Goal: Task Accomplishment & Management: Complete application form

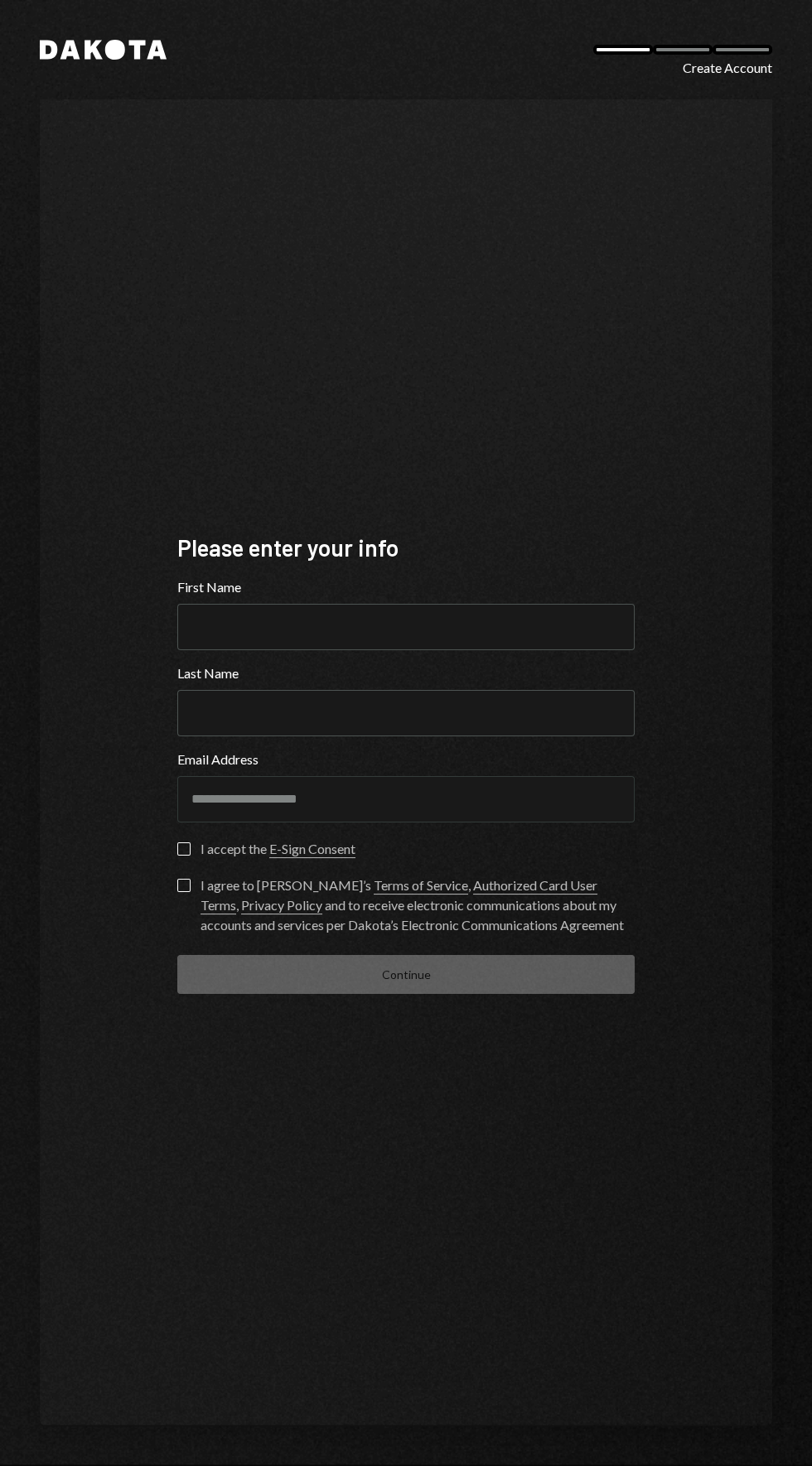
click at [437, 683] on label "Last Name" at bounding box center [406, 673] width 457 height 20
click at [437, 727] on input "Last Name" at bounding box center [406, 713] width 457 height 46
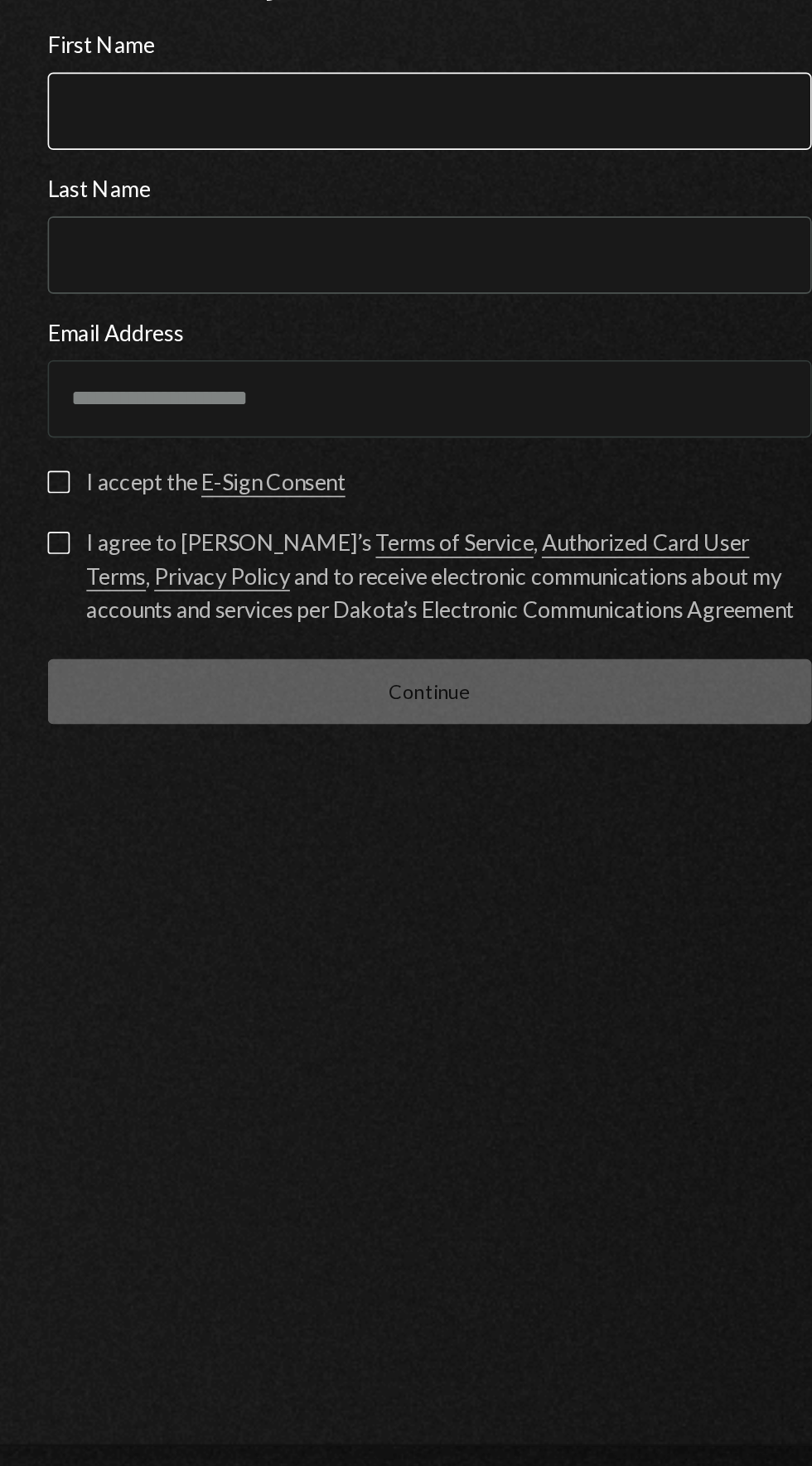
click at [385, 650] on input "First Name" at bounding box center [406, 627] width 457 height 46
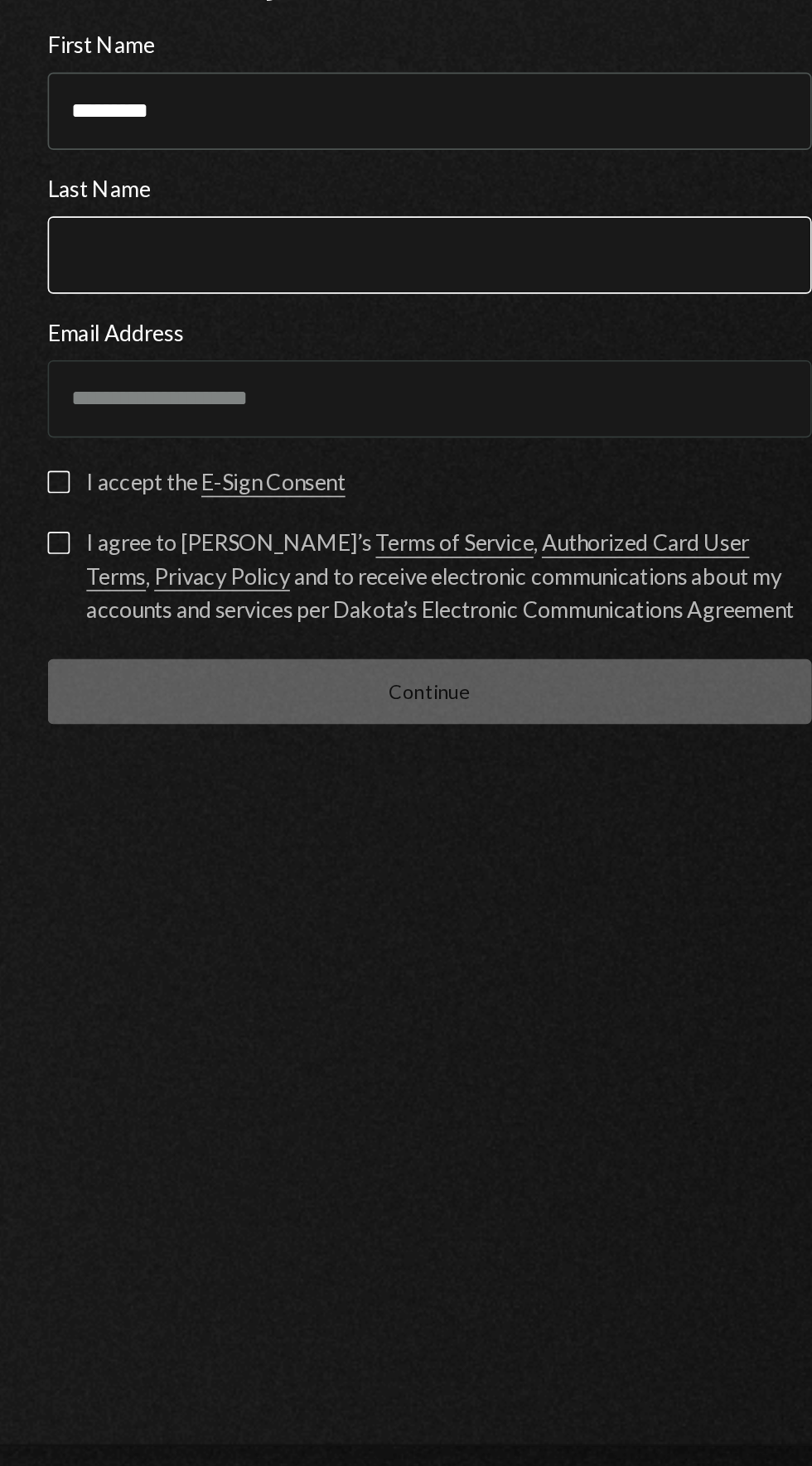
type input "********"
click at [373, 736] on input "Last Name" at bounding box center [406, 713] width 457 height 46
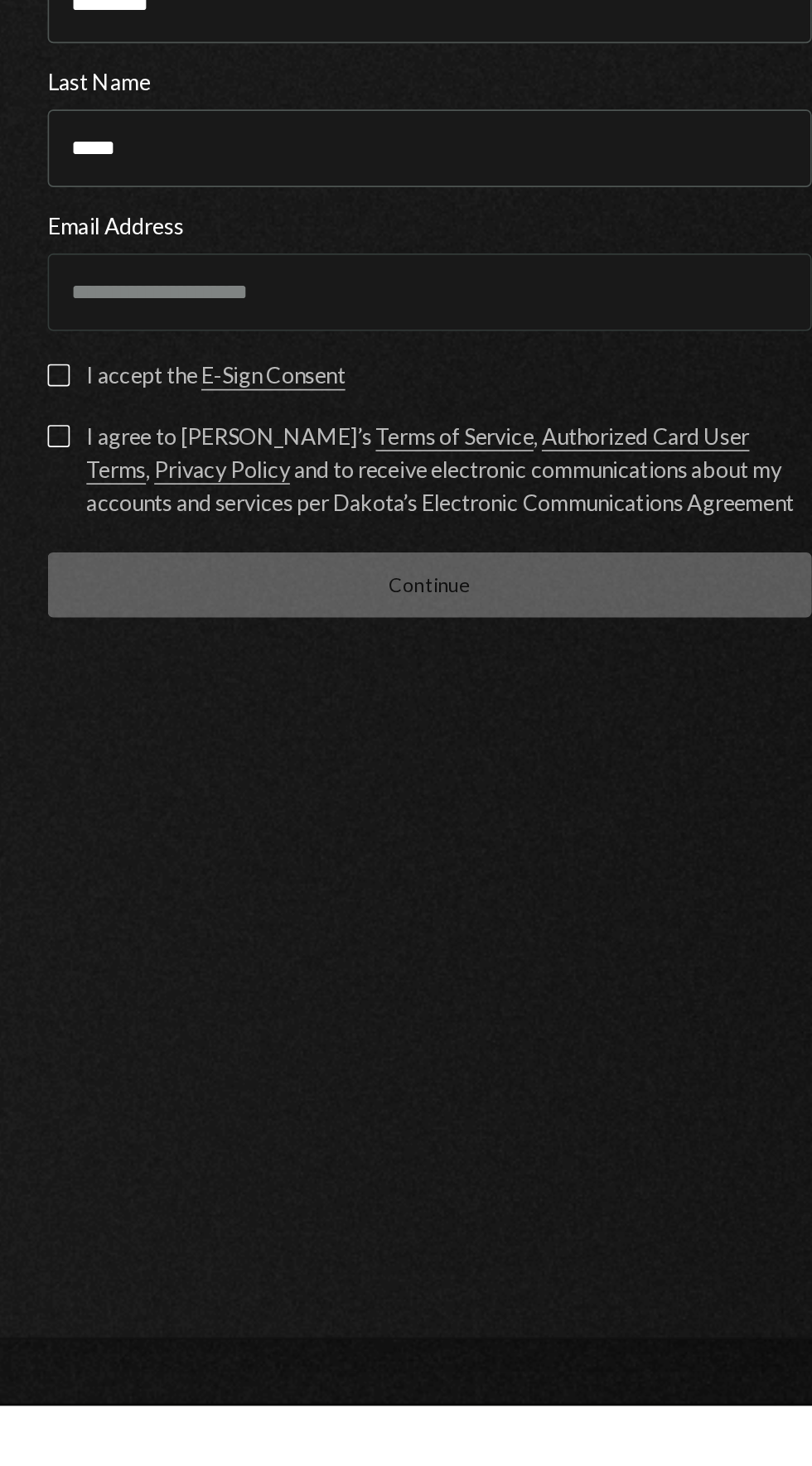
type input "*****"
click at [182, 856] on button "I accept the E-Sign Consent" at bounding box center [183, 849] width 13 height 13
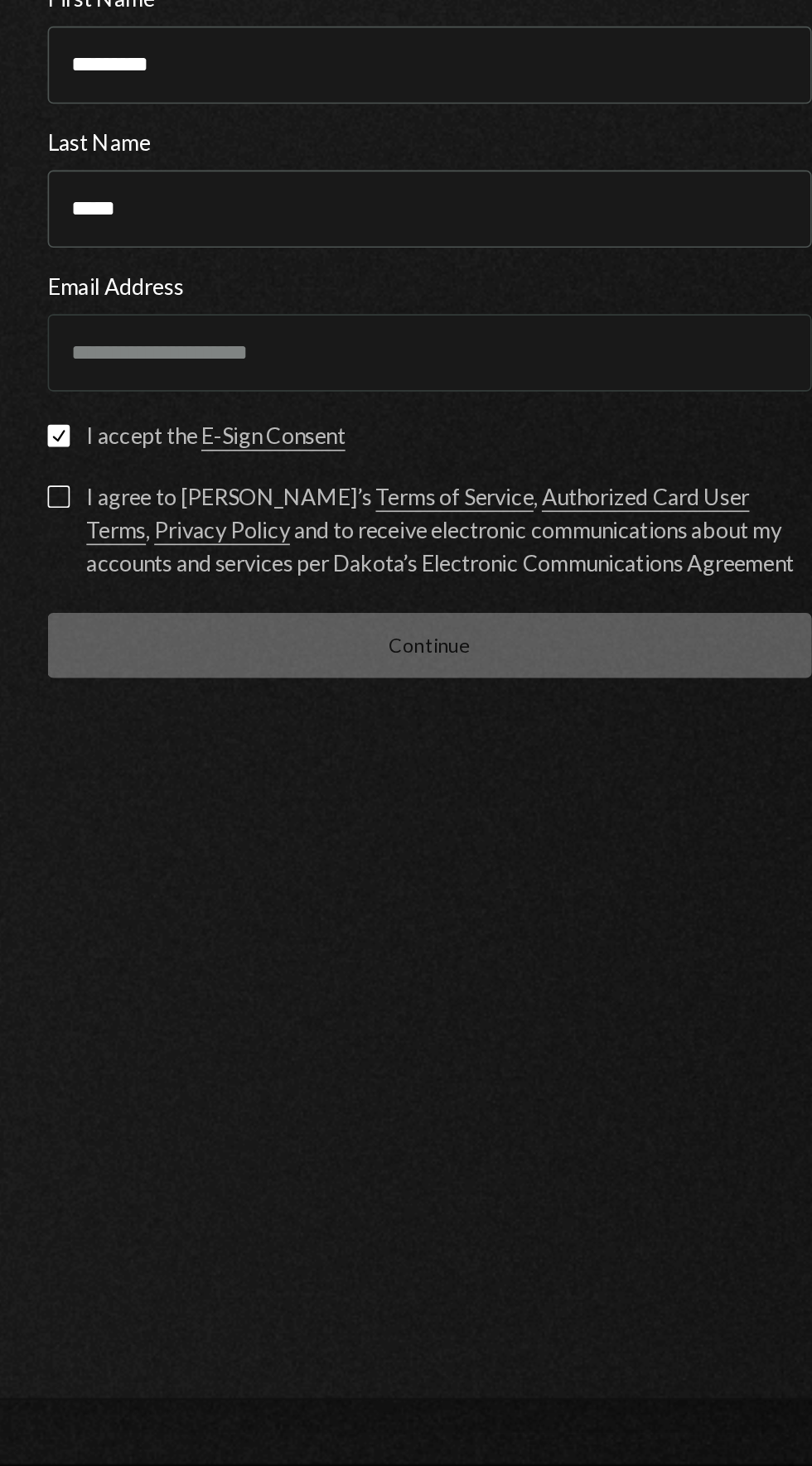
click at [183, 856] on button "Check" at bounding box center [183, 849] width 13 height 13
click at [183, 856] on button "I accept the E-Sign Consent" at bounding box center [183, 849] width 13 height 13
click at [183, 892] on button "I agree to [PERSON_NAME]’s Terms of Service , Authorized Card User Terms , Priv…" at bounding box center [183, 885] width 13 height 13
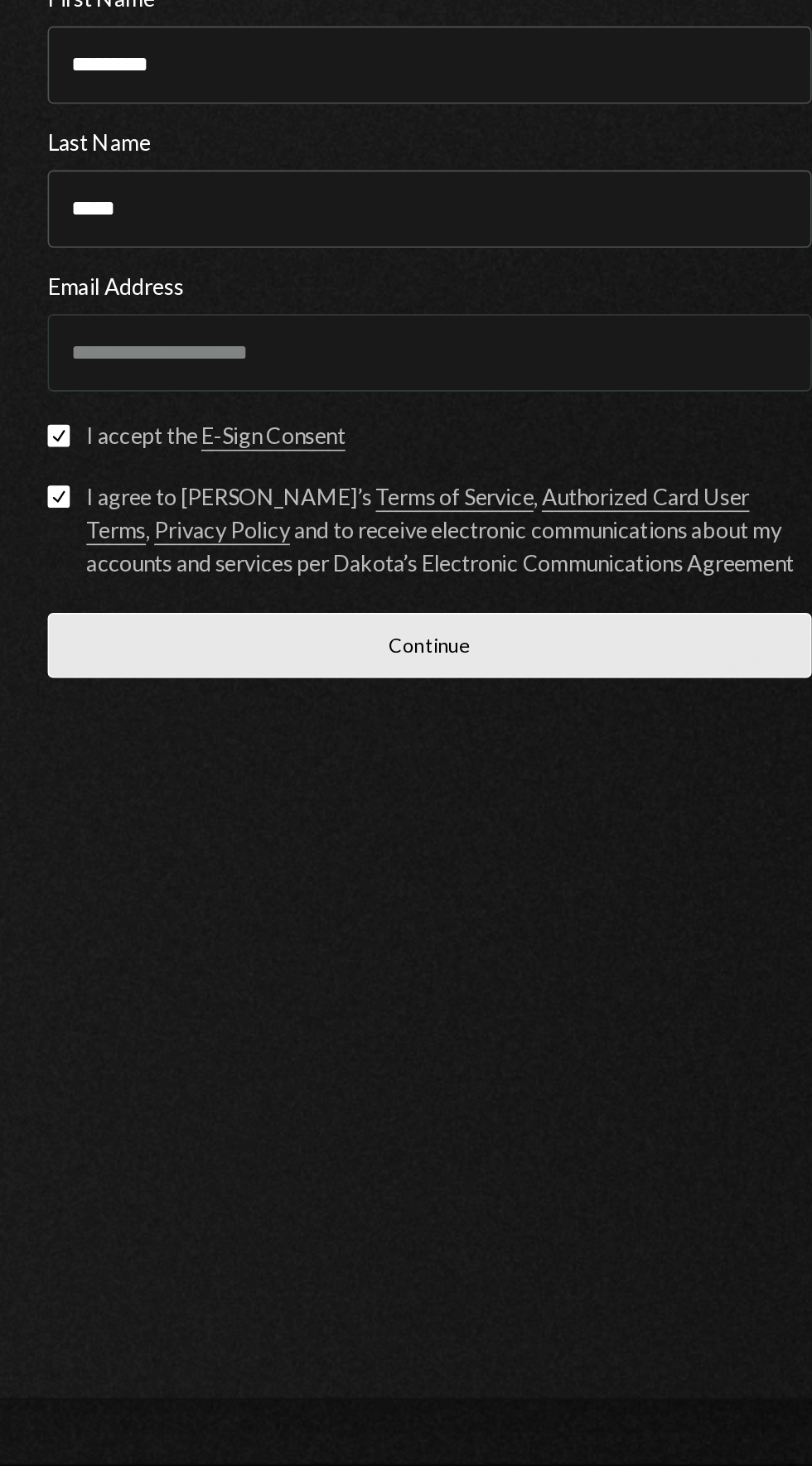
click at [391, 994] on button "Continue" at bounding box center [406, 974] width 457 height 39
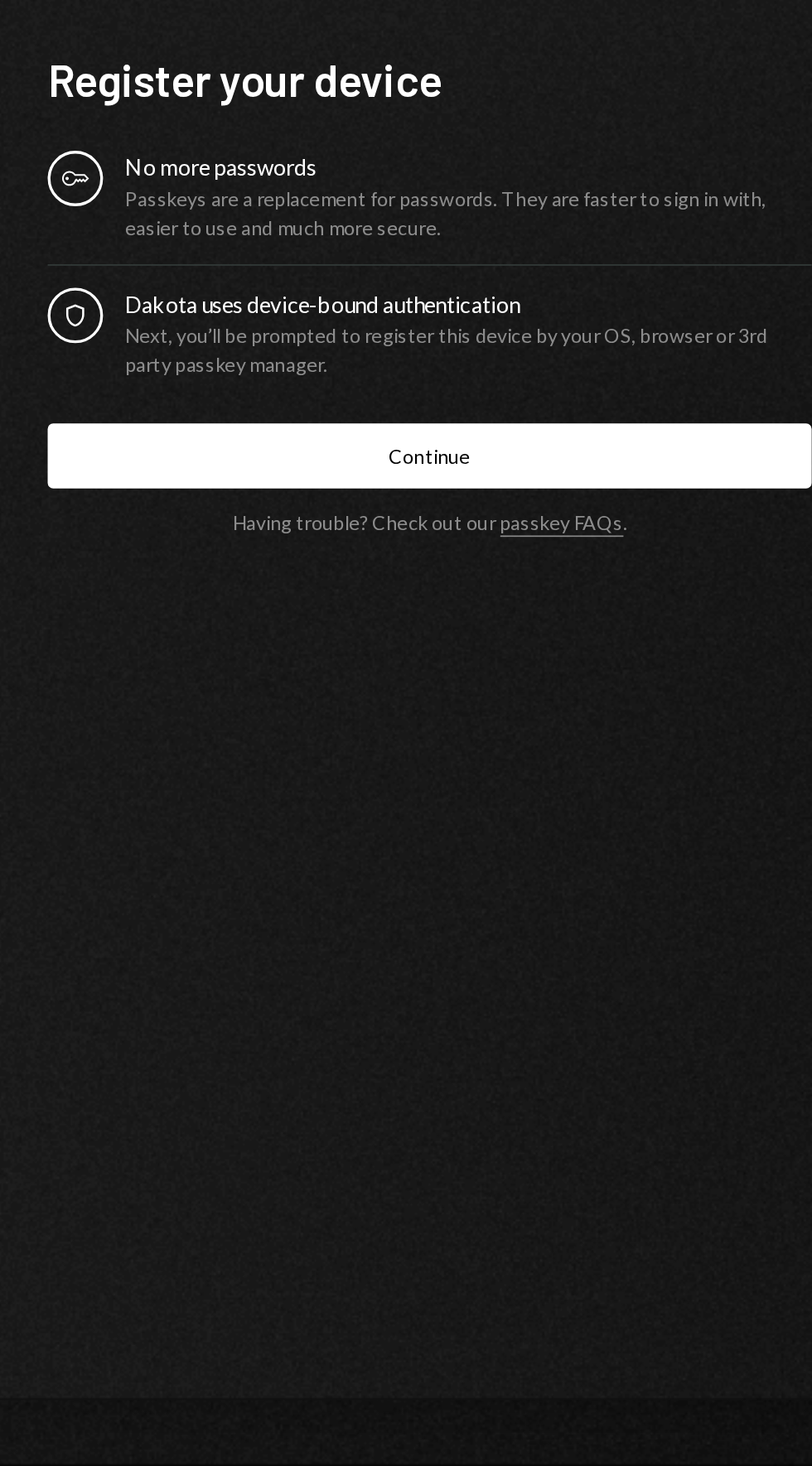
scroll to position [86, 0]
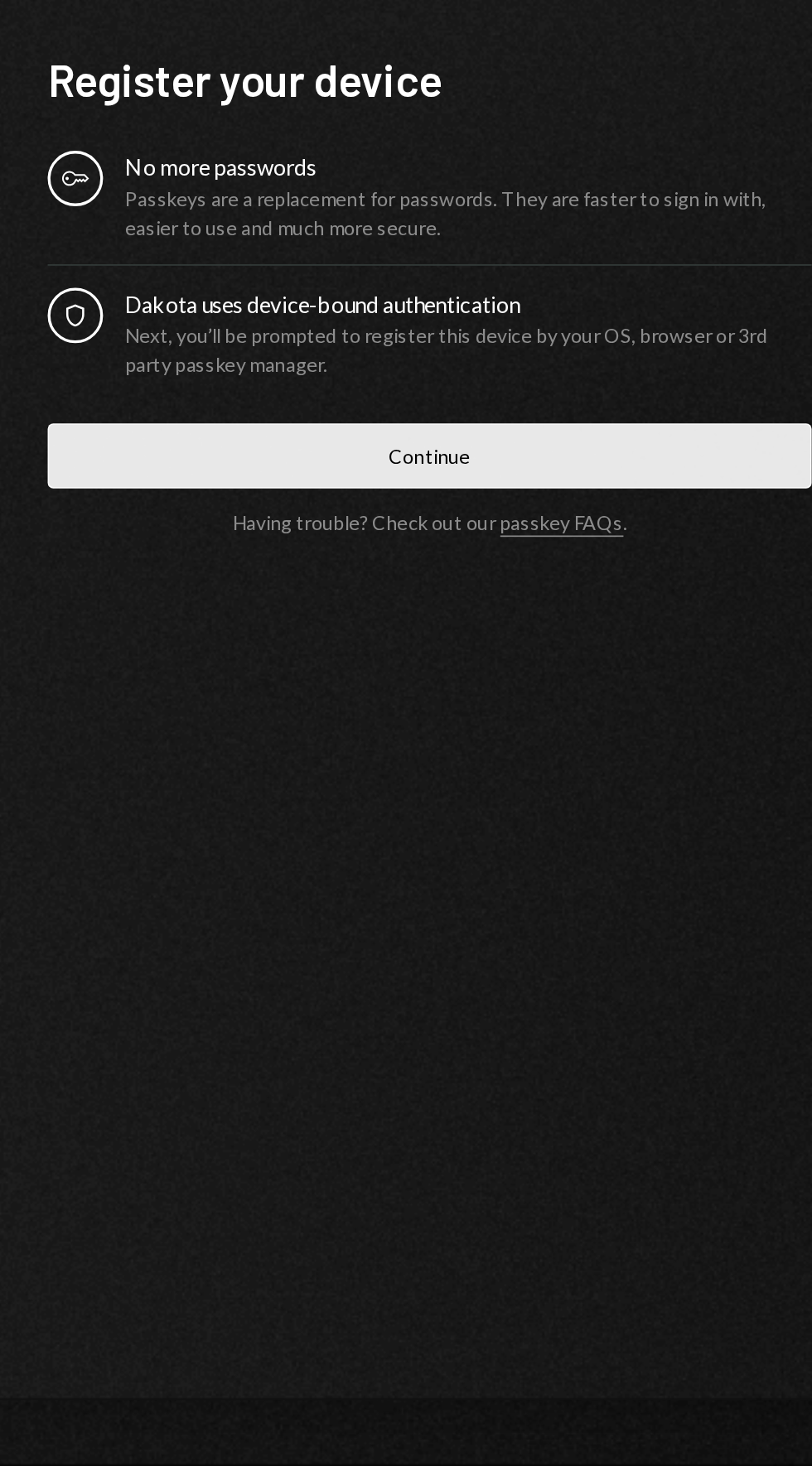
click at [476, 842] on button "Continue" at bounding box center [406, 861] width 457 height 39
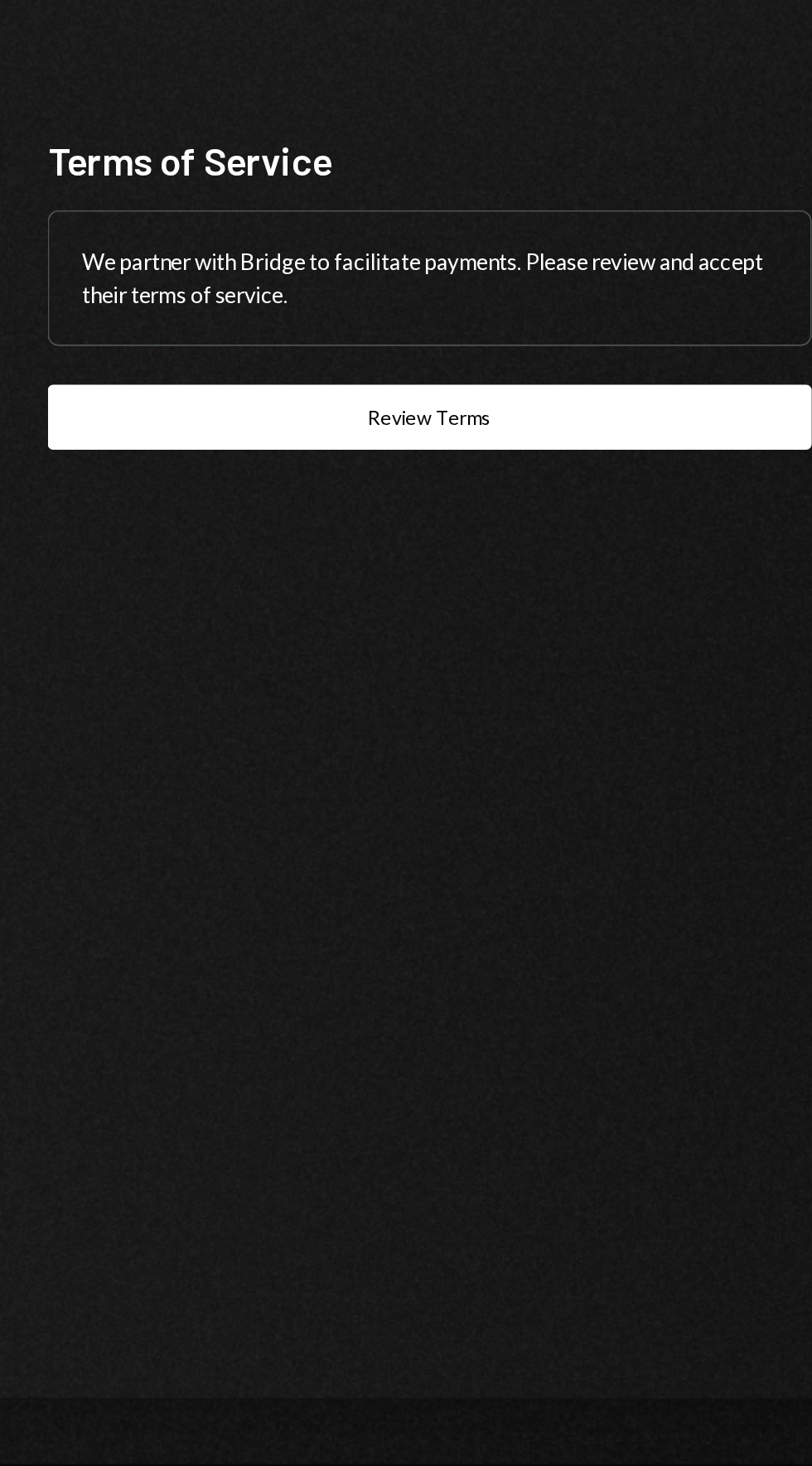
scroll to position [118, 0]
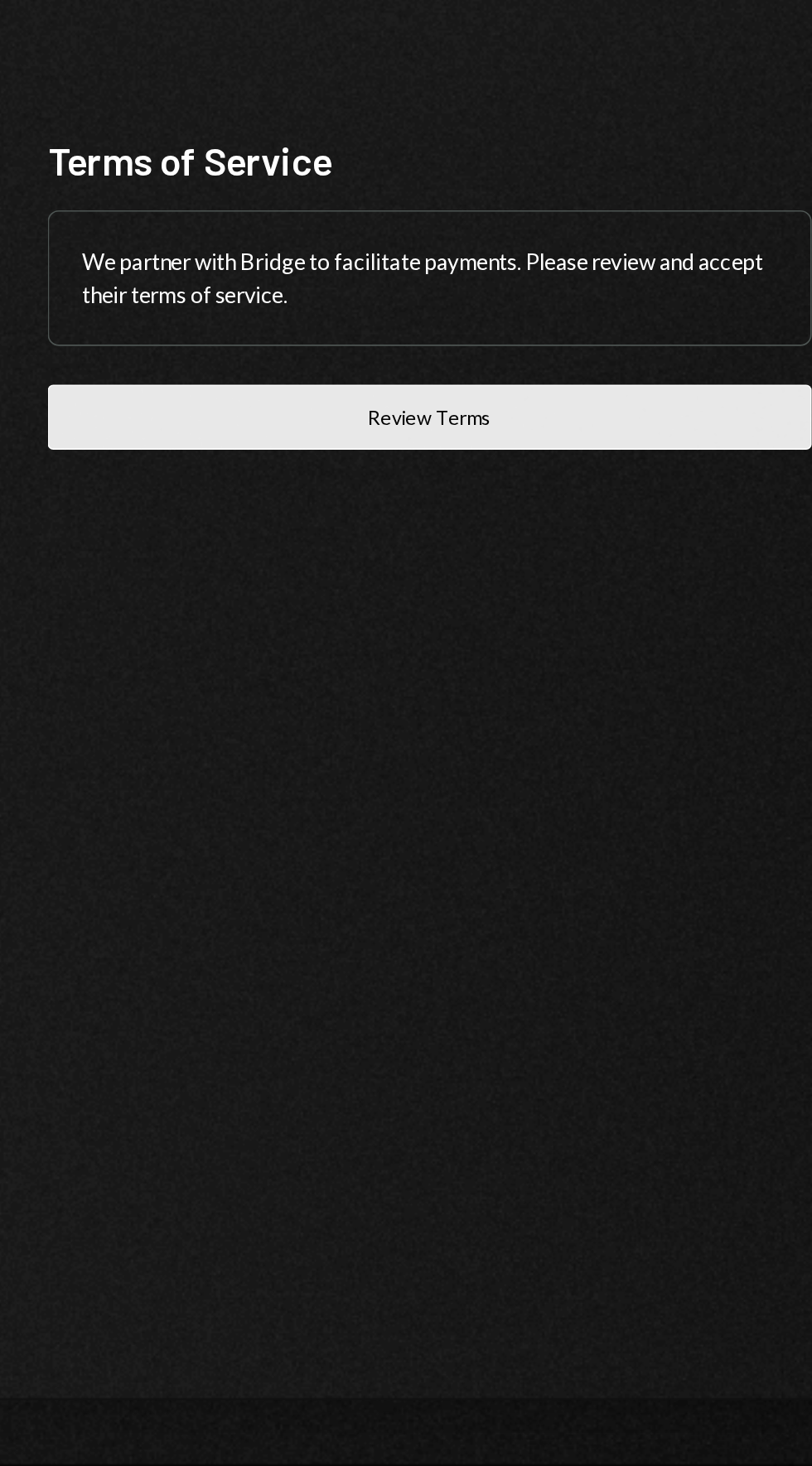
click at [477, 818] on button "Review Terms" at bounding box center [406, 837] width 457 height 39
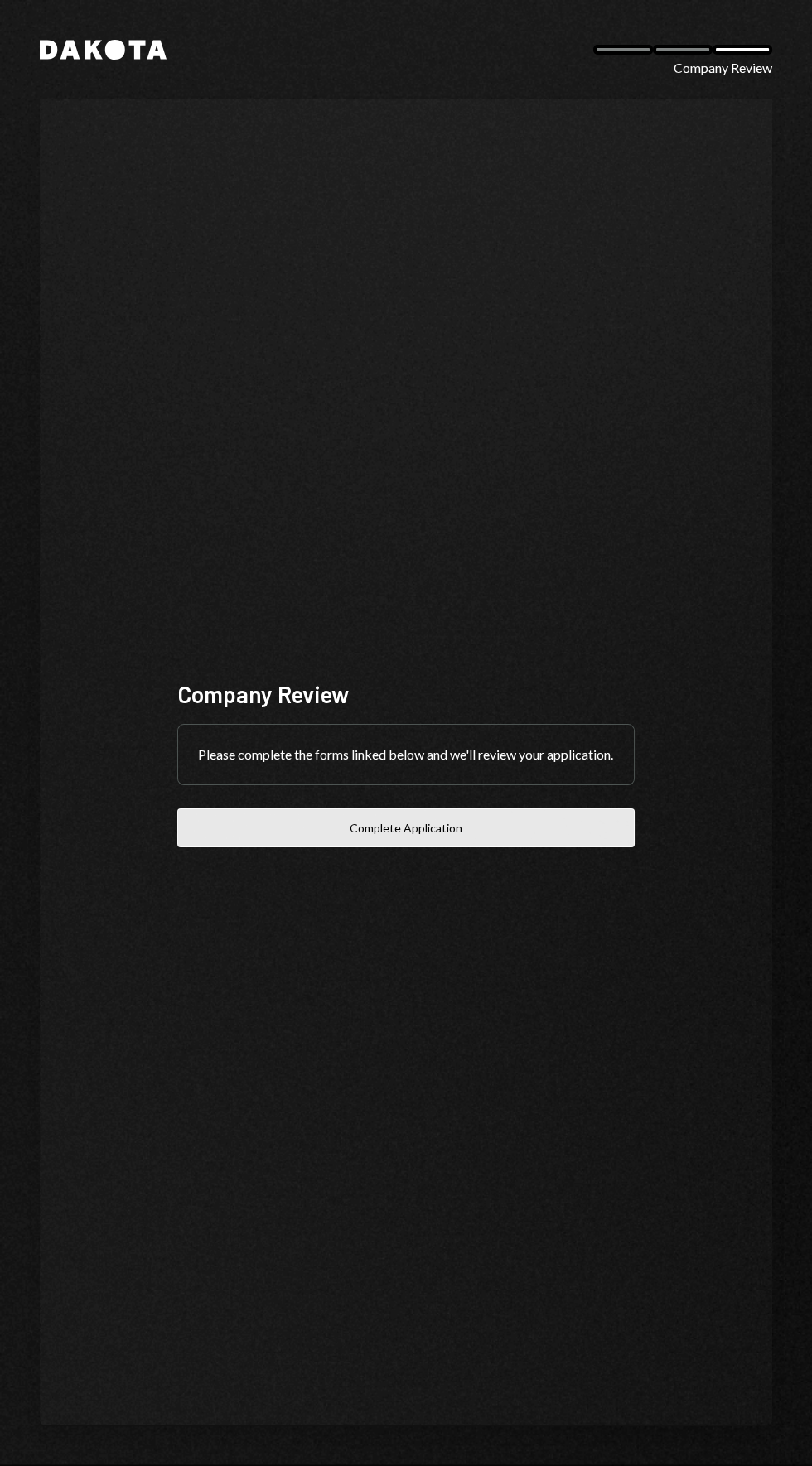
click at [483, 848] on button "Complete Application" at bounding box center [406, 828] width 457 height 39
